Goal: Transaction & Acquisition: Purchase product/service

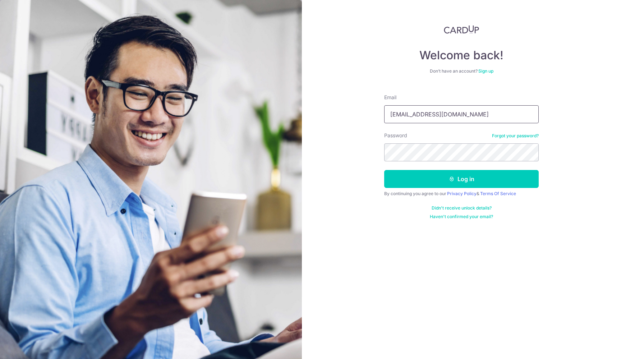
type input "yxyclara@gmail.com"
click at [461, 179] on button "Log in" at bounding box center [461, 179] width 154 height 18
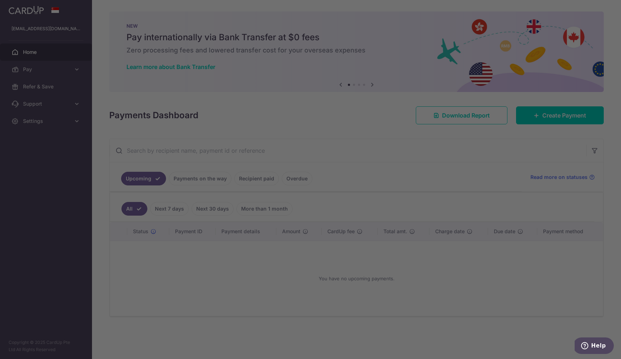
click at [422, 198] on div at bounding box center [313, 181] width 627 height 362
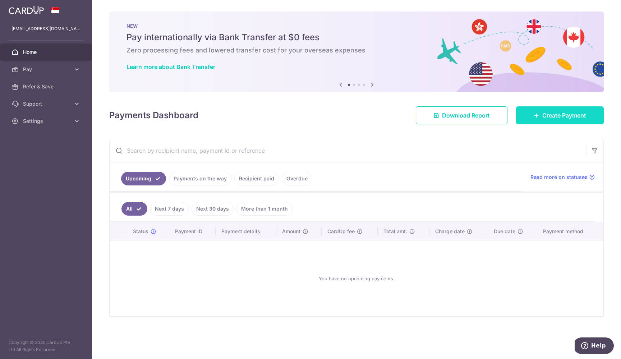
click at [552, 117] on span "Create Payment" at bounding box center [564, 115] width 44 height 9
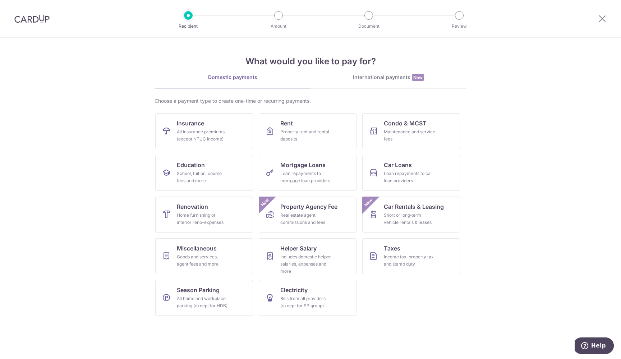
click at [381, 111] on div "Choose a payment type to create one-time or recurring payments. Insurance All i…" at bounding box center [310, 209] width 312 height 224
click at [391, 123] on span "Condo & MCST" at bounding box center [405, 123] width 43 height 9
click at [330, 137] on div "Property rent and rental deposits" at bounding box center [306, 135] width 52 height 14
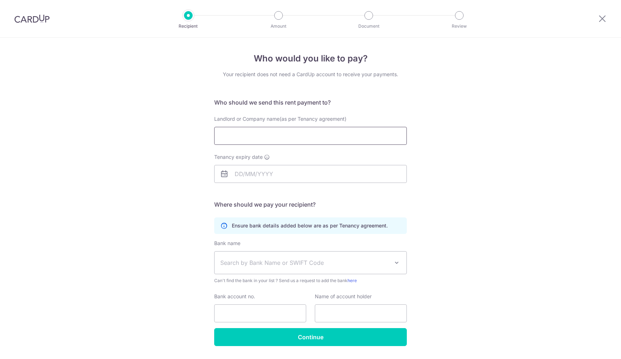
click at [317, 135] on input "Landlord or Company name(as per Tenancy agreement)" at bounding box center [310, 136] width 193 height 18
click at [328, 177] on input "Tenancy expiry date" at bounding box center [310, 174] width 193 height 18
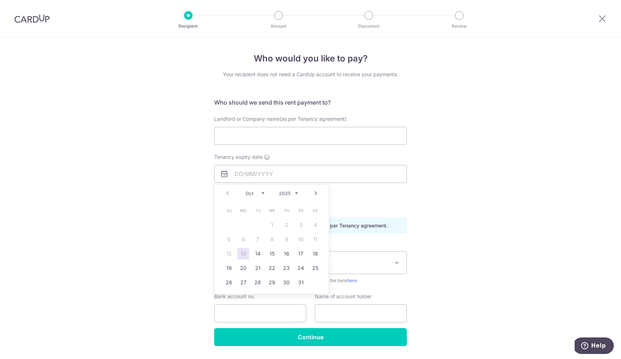
click at [450, 184] on div "Who would you like to pay? Your recipient does not need a CardUp account to rec…" at bounding box center [310, 209] width 621 height 342
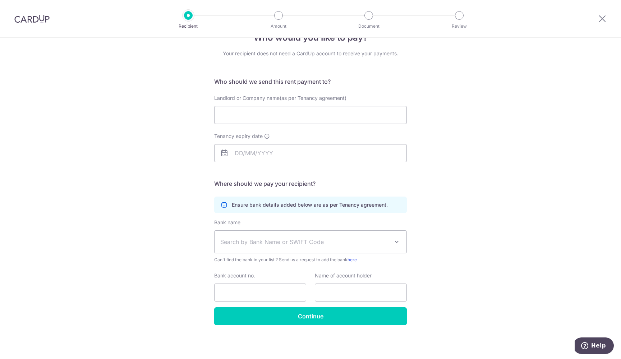
scroll to position [21, 0]
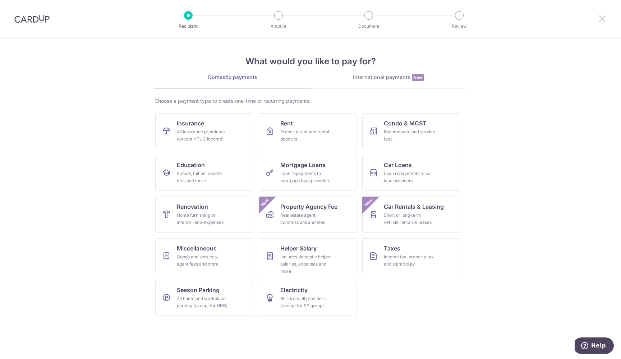
click at [603, 18] on icon at bounding box center [602, 18] width 9 height 9
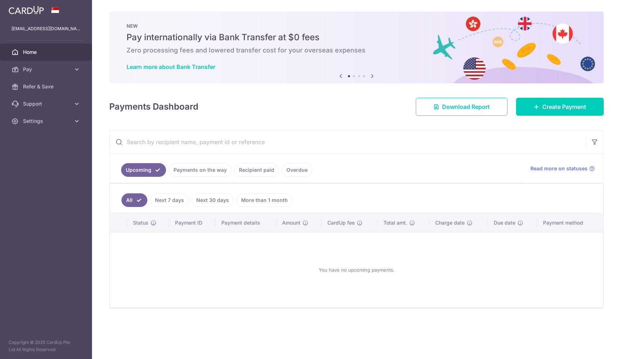
click at [605, 21] on div "× Pause Schedule Pause all future payments in this series Pause just this one p…" at bounding box center [356, 179] width 529 height 359
click at [58, 67] on span "Pay" at bounding box center [46, 69] width 47 height 7
click at [42, 150] on span "Refer & Save" at bounding box center [46, 147] width 47 height 7
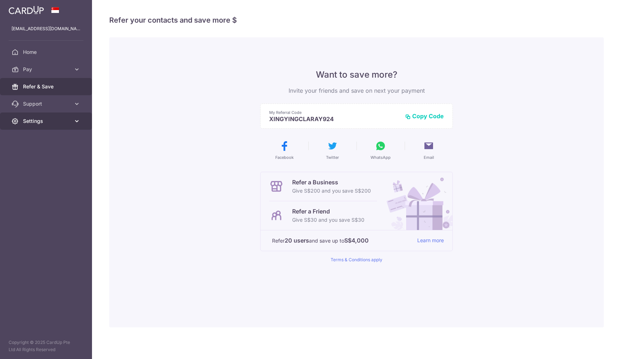
click at [72, 116] on link "Settings" at bounding box center [46, 120] width 92 height 17
click at [50, 126] on link "Settings" at bounding box center [46, 120] width 92 height 17
click at [46, 127] on link "Settings" at bounding box center [46, 120] width 92 height 17
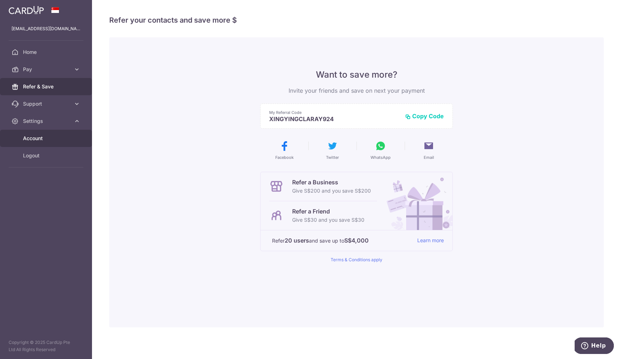
click at [46, 135] on span "Account" at bounding box center [46, 138] width 47 height 7
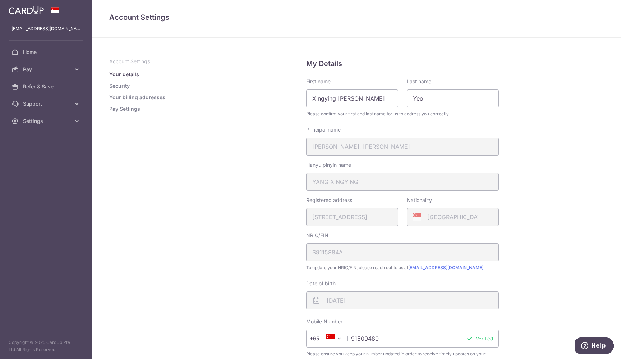
click at [126, 87] on link "Security" at bounding box center [119, 85] width 20 height 7
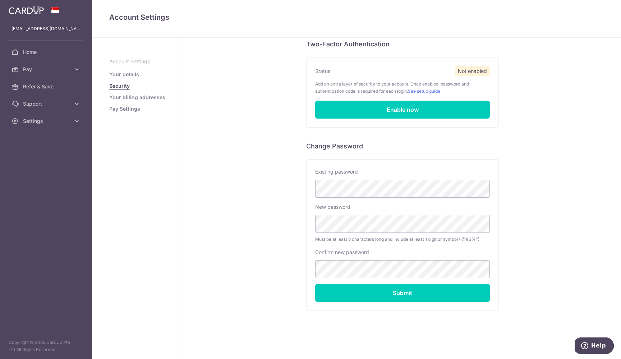
scroll to position [47, 0]
click at [154, 97] on link "Your billing addresses" at bounding box center [137, 97] width 56 height 7
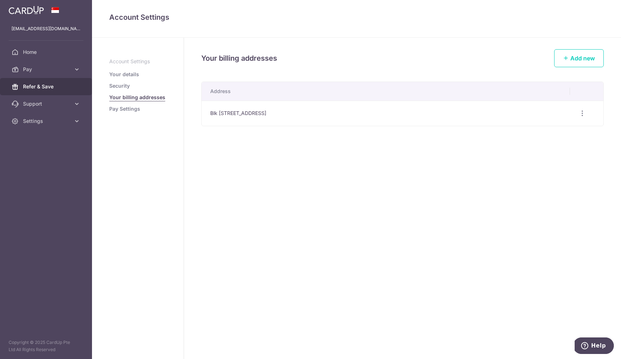
click at [32, 84] on span "Refer & Save" at bounding box center [46, 86] width 47 height 7
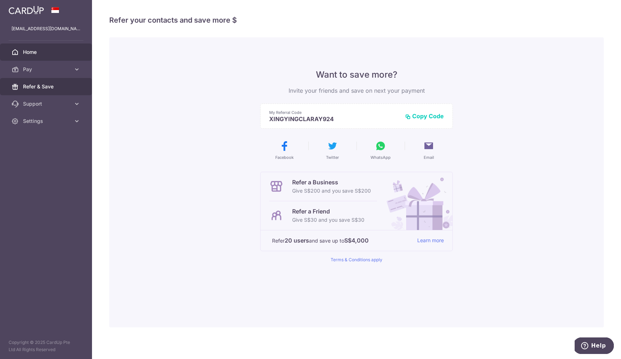
click at [49, 58] on link "Home" at bounding box center [46, 51] width 92 height 17
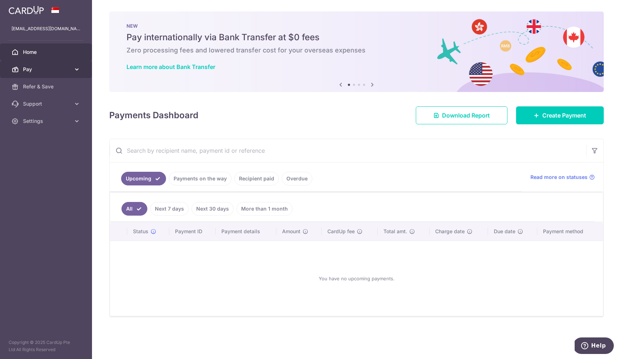
click at [41, 71] on span "Pay" at bounding box center [46, 69] width 47 height 7
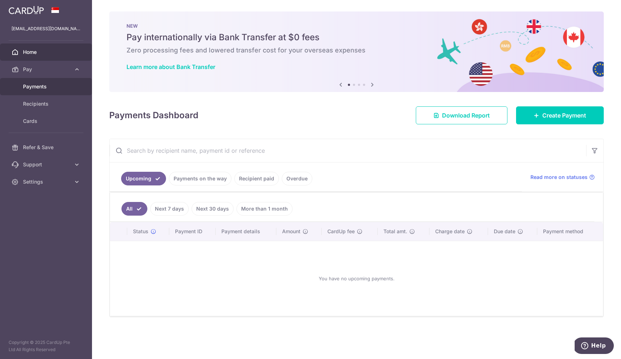
click at [51, 82] on link "Payments" at bounding box center [46, 86] width 92 height 17
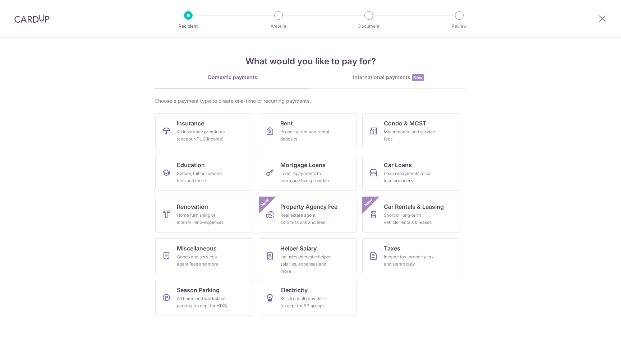
click at [33, 22] on img at bounding box center [31, 18] width 35 height 9
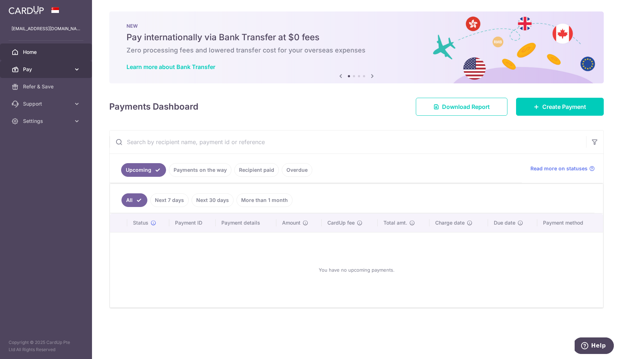
click at [44, 71] on span "Pay" at bounding box center [46, 69] width 47 height 7
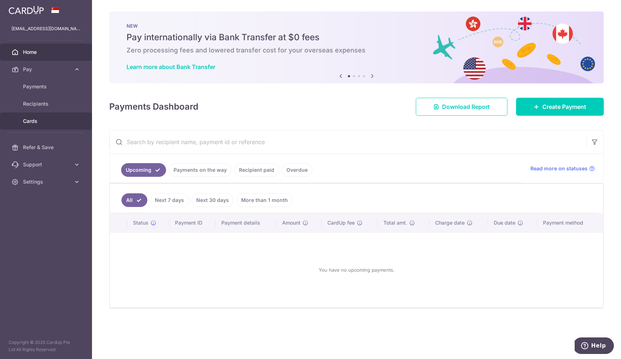
click at [38, 124] on span "Cards" at bounding box center [46, 120] width 47 height 7
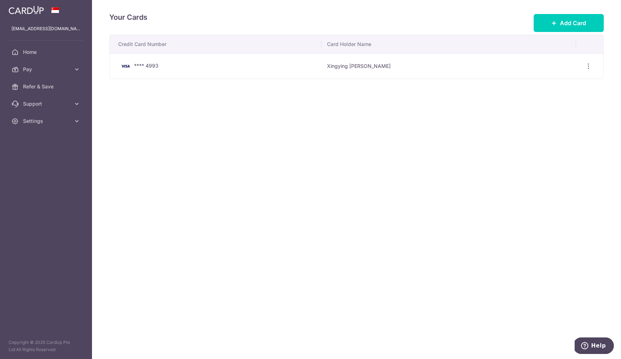
click at [191, 67] on div "**** 4993" at bounding box center [216, 66] width 197 height 9
click at [588, 66] on icon "button" at bounding box center [588, 67] width 8 height 8
click at [553, 28] on button "Add Card" at bounding box center [568, 23] width 70 height 18
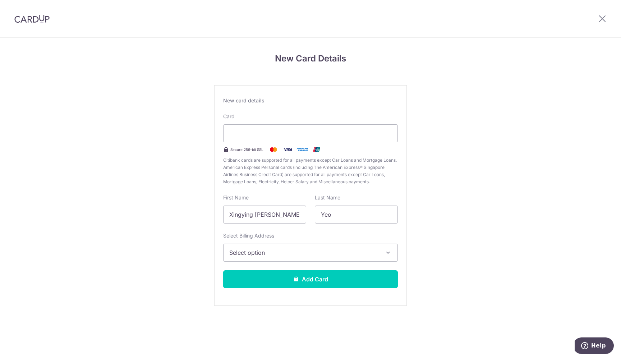
click at [601, 28] on div at bounding box center [601, 18] width 37 height 37
click at [593, 18] on div at bounding box center [601, 18] width 37 height 37
click at [601, 18] on icon at bounding box center [602, 18] width 9 height 9
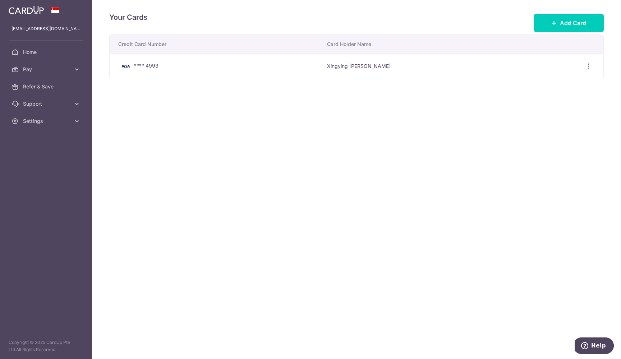
click at [47, 130] on aside "[EMAIL_ADDRESS][DOMAIN_NAME] Home Pay Payments Recipients Cards Refer & Save Su…" at bounding box center [46, 179] width 92 height 359
click at [45, 123] on span "Settings" at bounding box center [46, 120] width 47 height 7
click at [48, 138] on span "Account" at bounding box center [46, 138] width 47 height 7
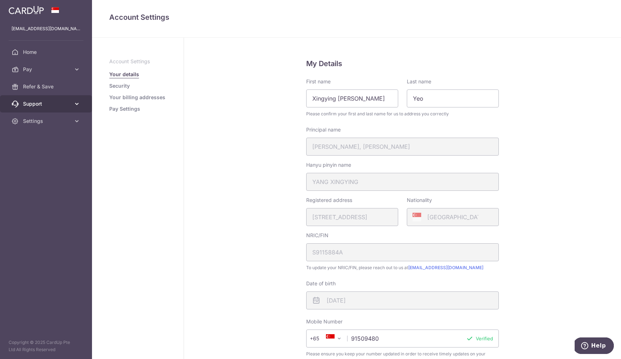
click at [65, 108] on link "Support" at bounding box center [46, 103] width 92 height 17
click at [64, 129] on link "FAQ" at bounding box center [46, 120] width 92 height 17
